Goal: Task Accomplishment & Management: Use online tool/utility

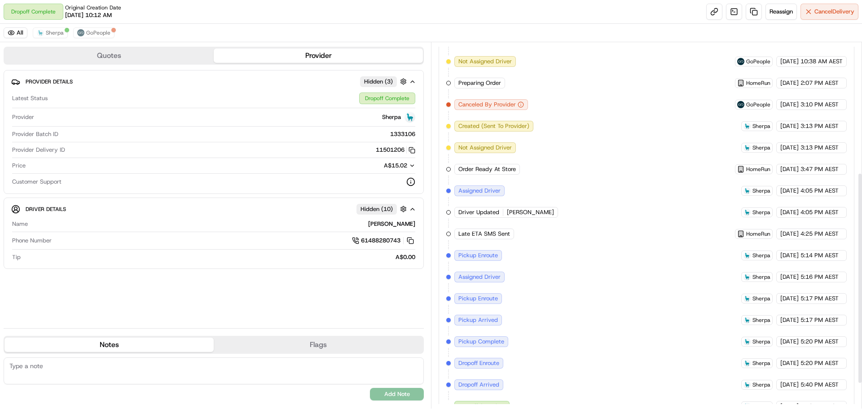
scroll to position [268, 0]
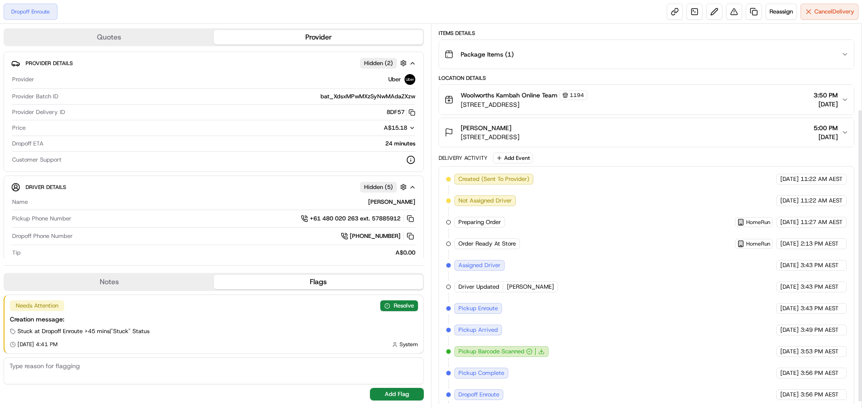
scroll to position [121, 0]
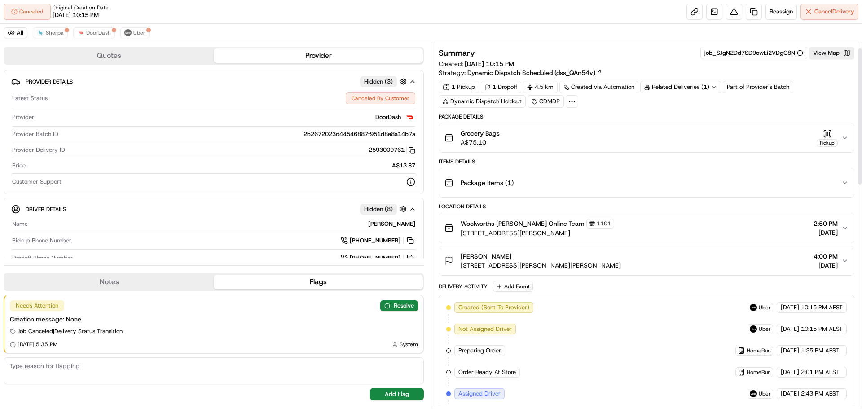
scroll to position [45, 0]
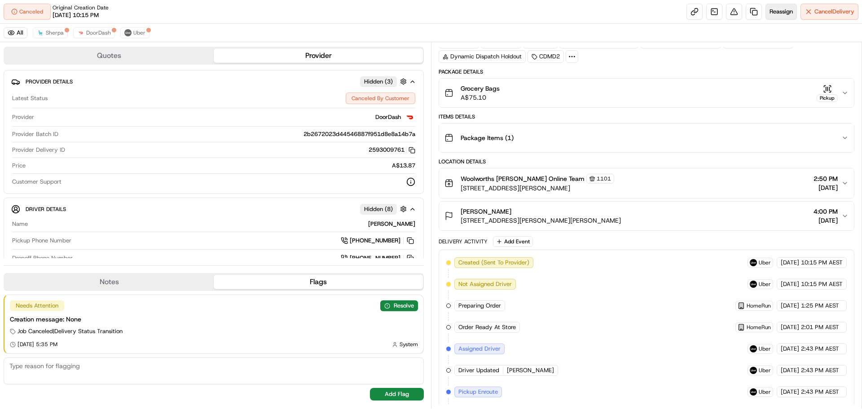
click at [779, 9] on span "Reassign" at bounding box center [781, 12] width 23 height 8
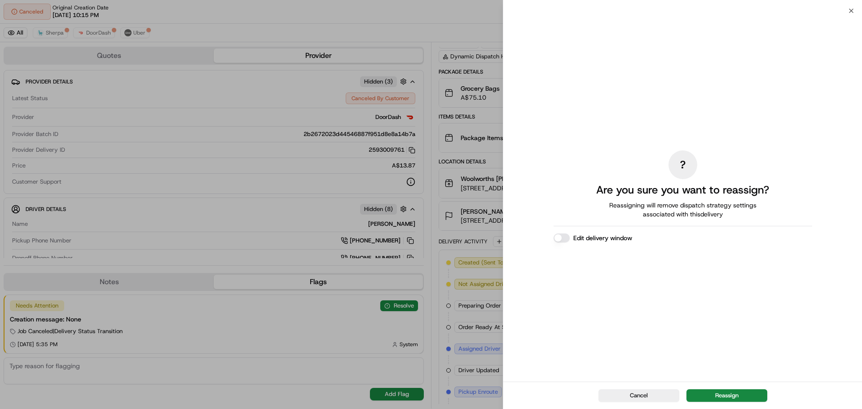
click at [706, 398] on button "Reassign" at bounding box center [726, 395] width 81 height 13
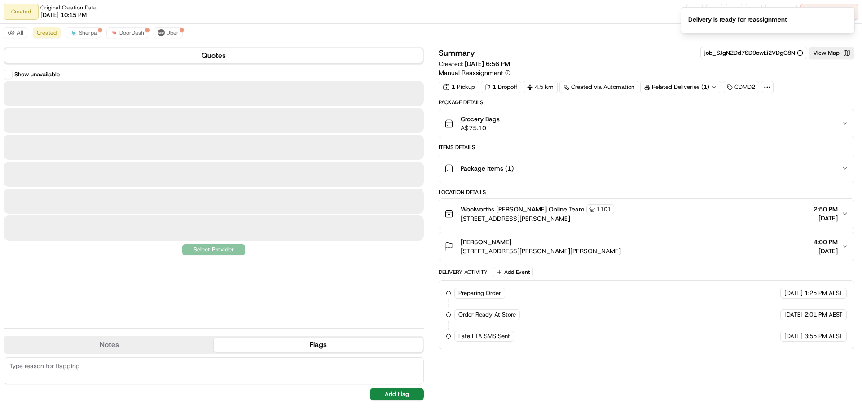
scroll to position [0, 0]
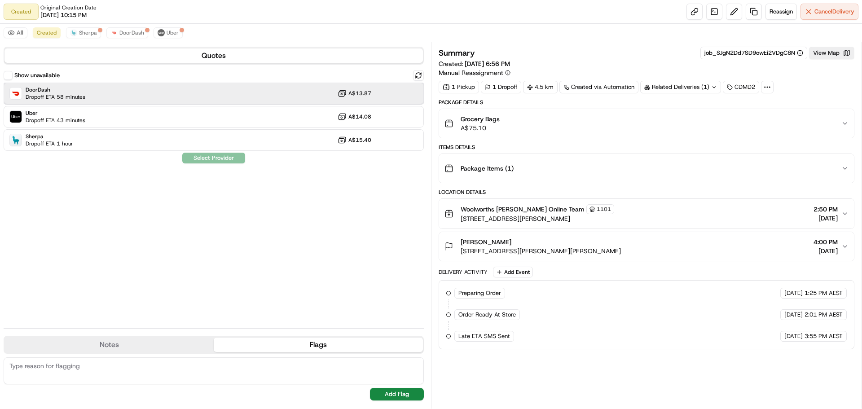
click at [55, 88] on span "DoorDash" at bounding box center [56, 89] width 60 height 7
click at [204, 156] on button "Assign Provider" at bounding box center [214, 158] width 64 height 11
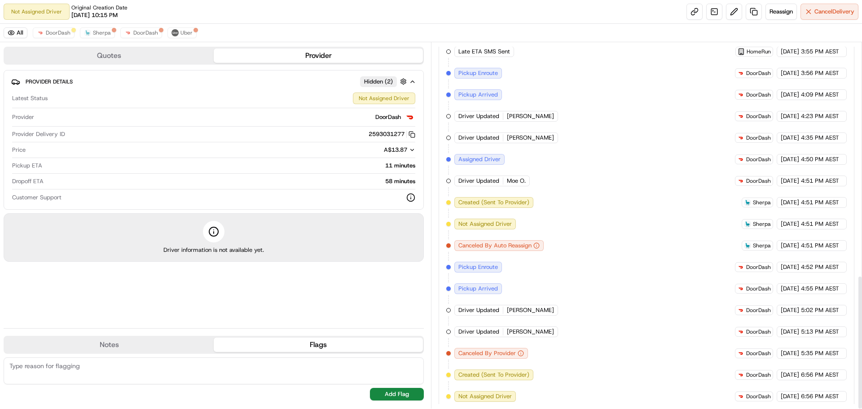
scroll to position [635, 0]
